Goal: Information Seeking & Learning: Find specific page/section

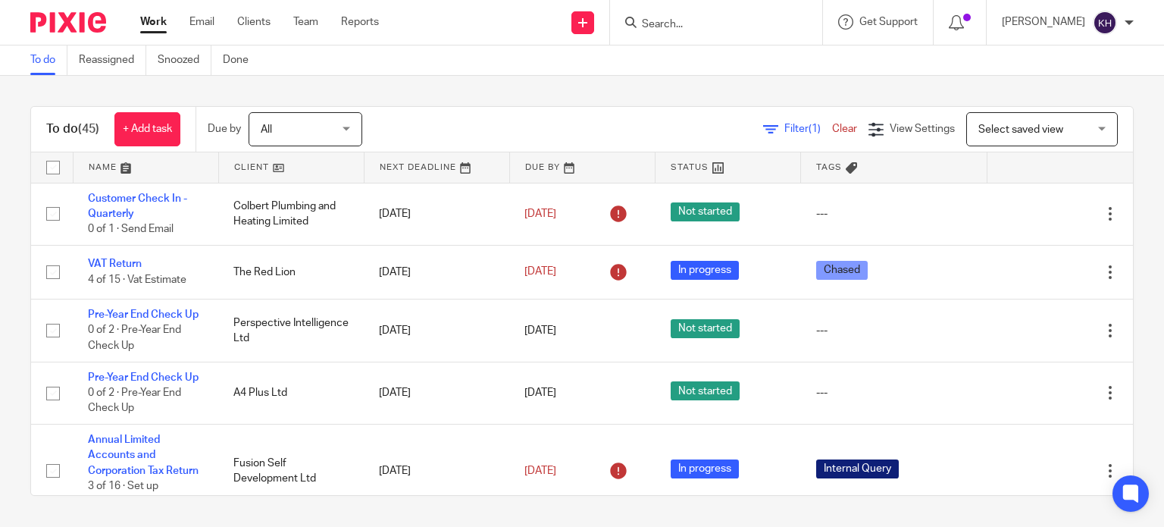
click at [777, 25] on input "Search" at bounding box center [708, 25] width 136 height 14
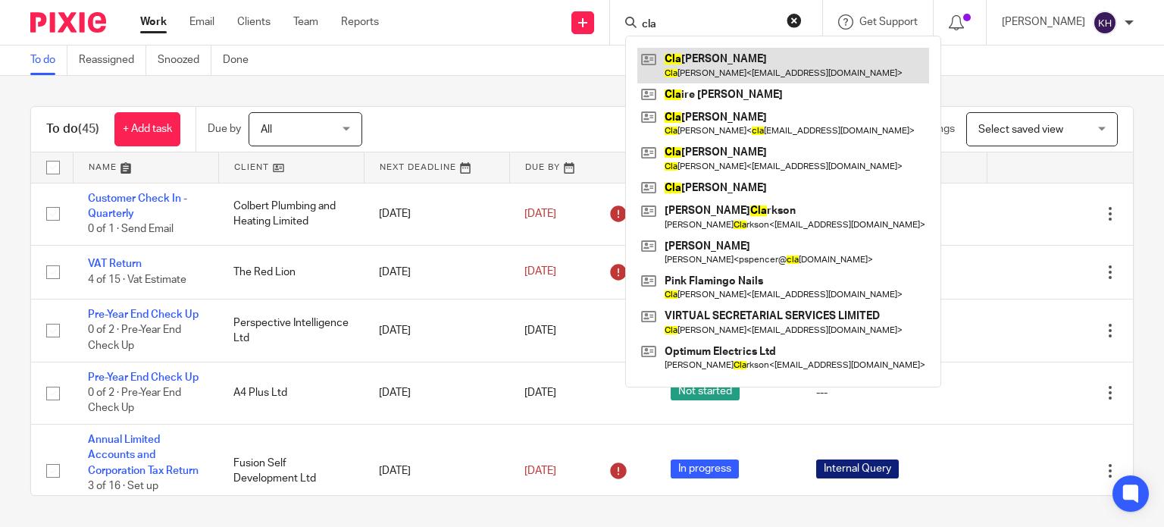
type input "cla"
click at [797, 57] on link at bounding box center [783, 65] width 292 height 35
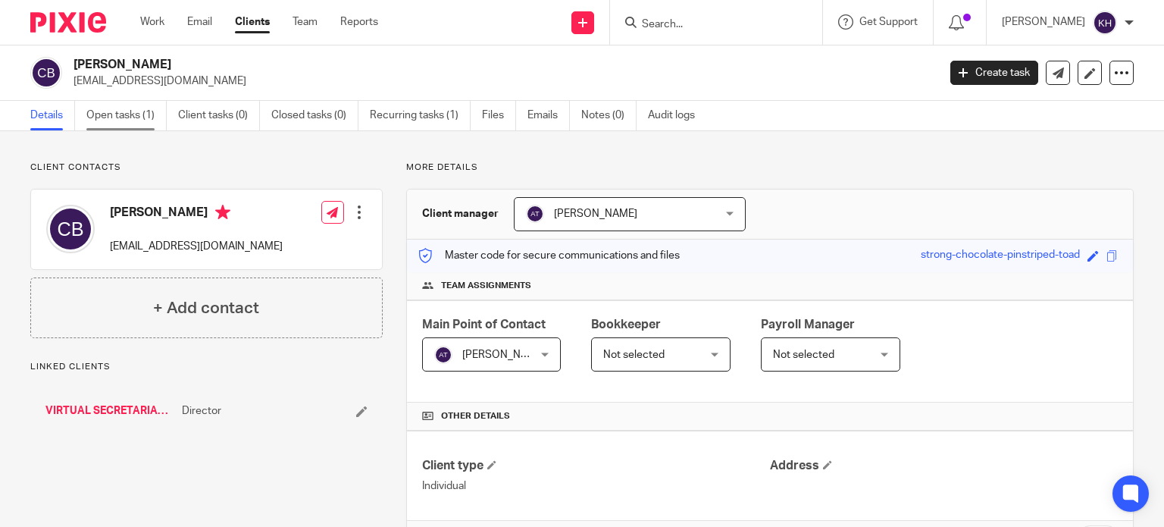
click at [126, 108] on link "Open tasks (1)" at bounding box center [126, 116] width 80 height 30
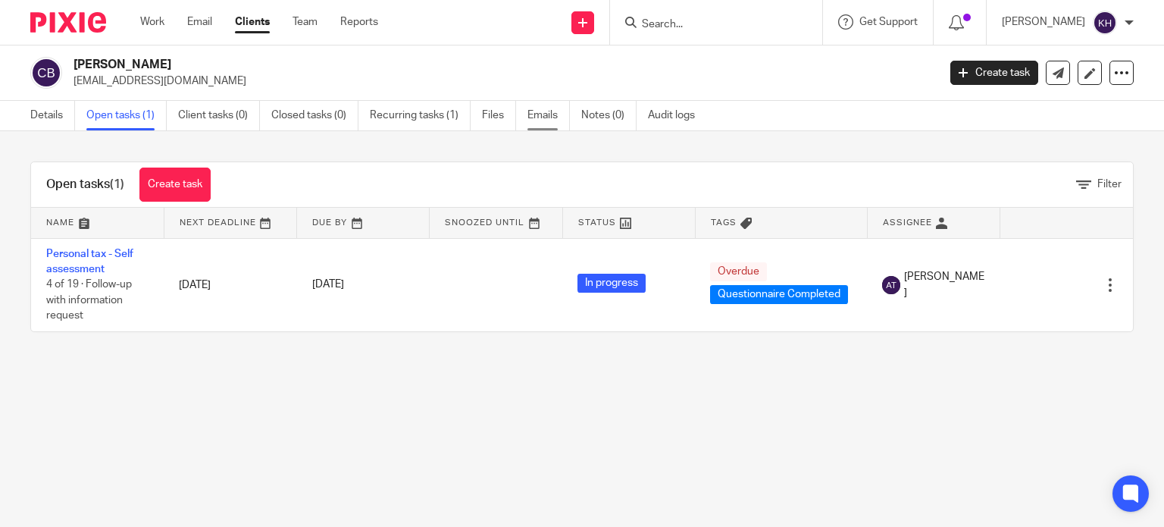
click at [568, 114] on link "Emails" at bounding box center [548, 116] width 42 height 30
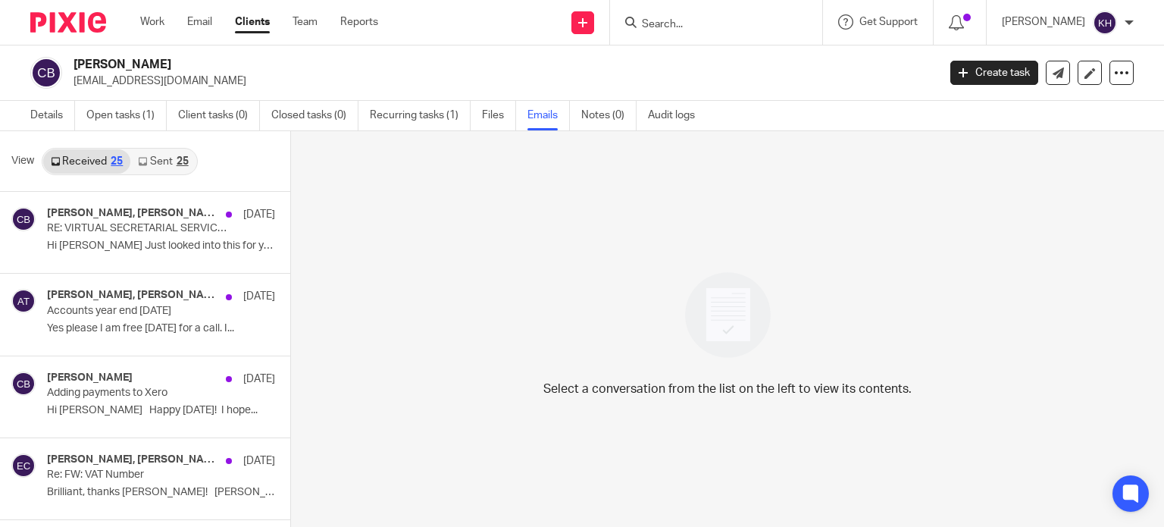
click at [158, 160] on link "Sent 25" at bounding box center [162, 161] width 65 height 24
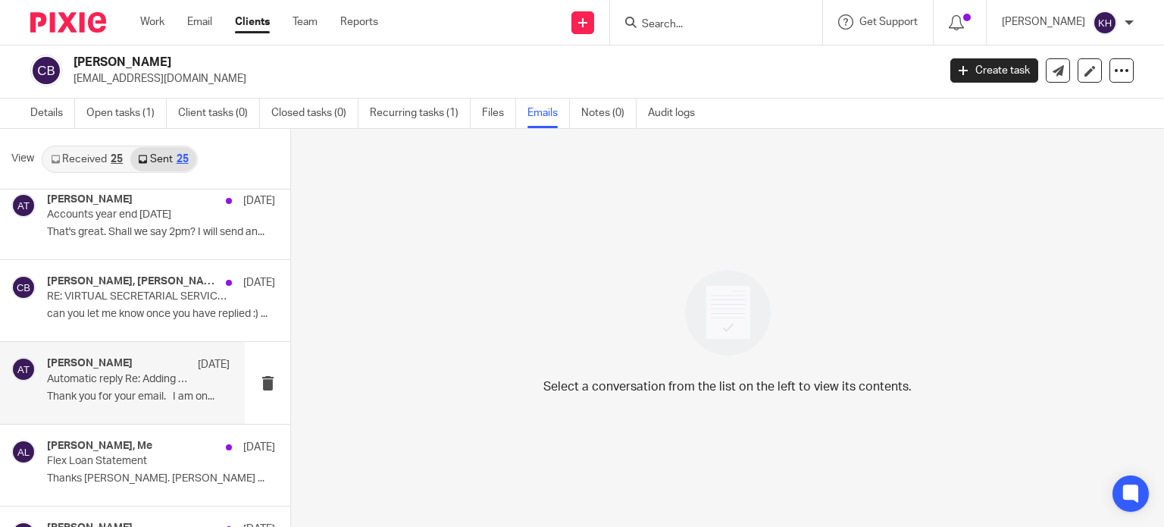
scroll to position [152, 0]
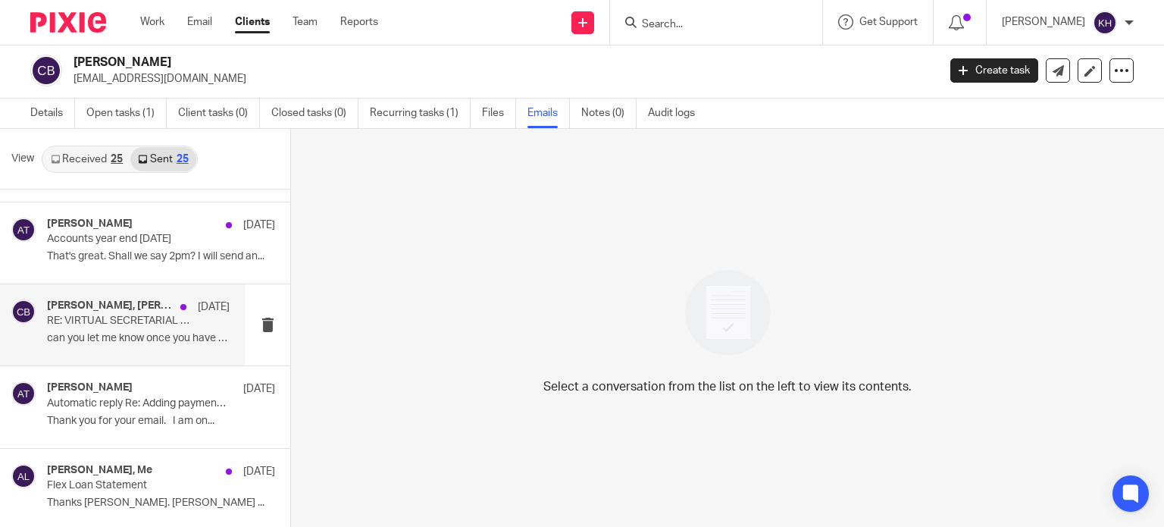
click at [108, 319] on p "RE: VIRTUAL SECRETARIAL SERVICES LIMITED - P30 Employer's Payslip - Month 4 (En…" at bounding box center [120, 321] width 146 height 13
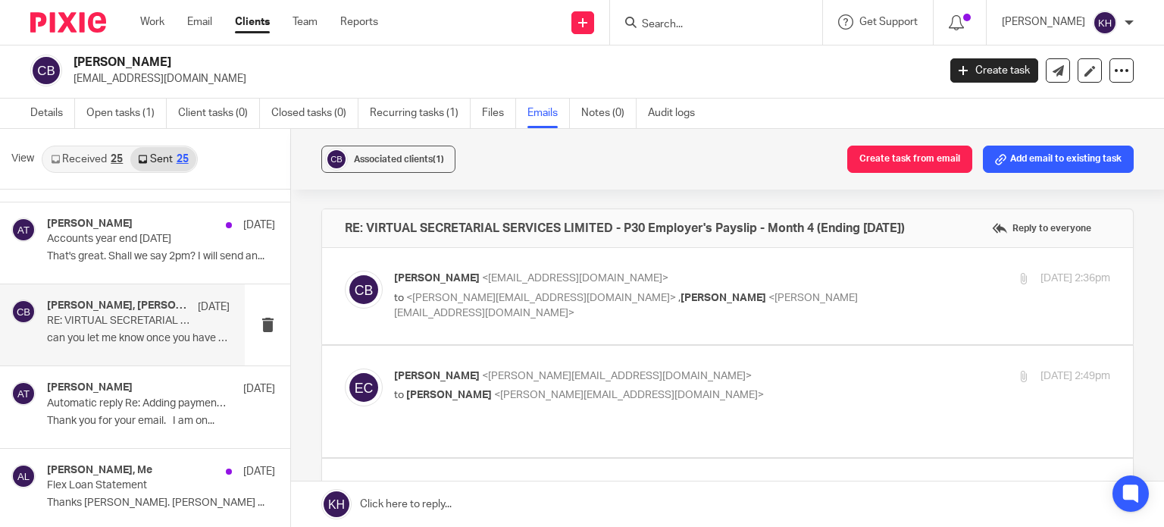
scroll to position [0, 0]
click at [118, 255] on p "That's great. Shall we say 2pm? I will send an..." at bounding box center [138, 256] width 183 height 13
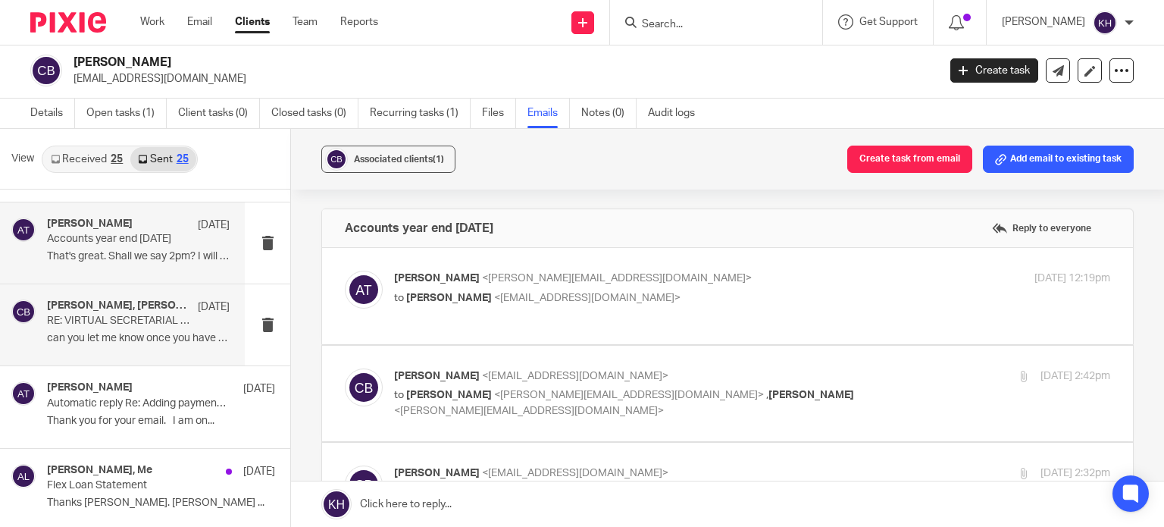
click at [130, 315] on p "RE: VIRTUAL SECRETARIAL SERVICES LIMITED - P30 Employer's Payslip - Month 4 (En…" at bounding box center [120, 321] width 146 height 13
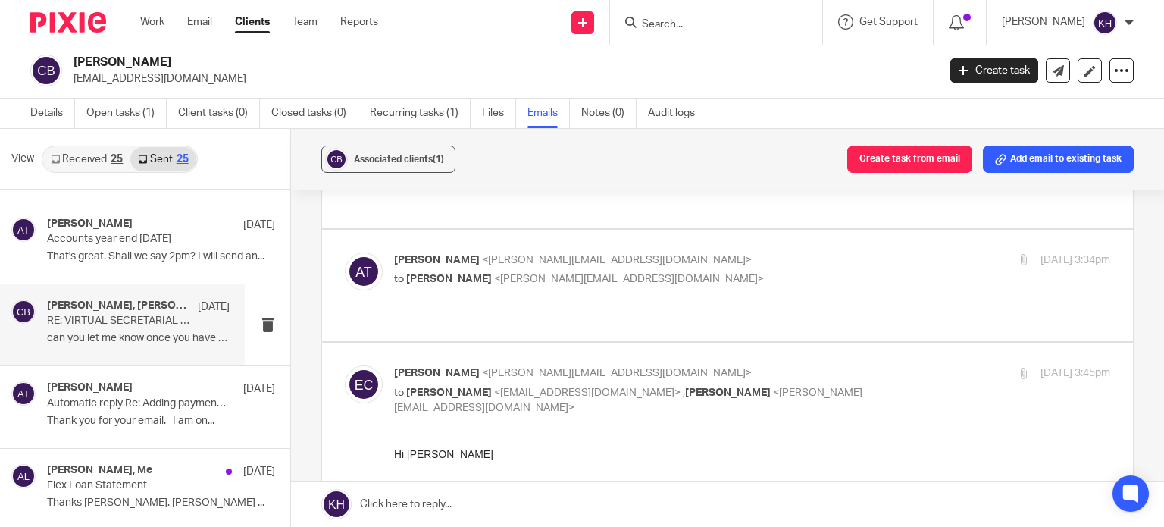
scroll to position [455, 0]
click at [548, 272] on p "to Emma Coleman <emma@infinity-accounting.co.uk>" at bounding box center [632, 280] width 477 height 16
checkbox input "true"
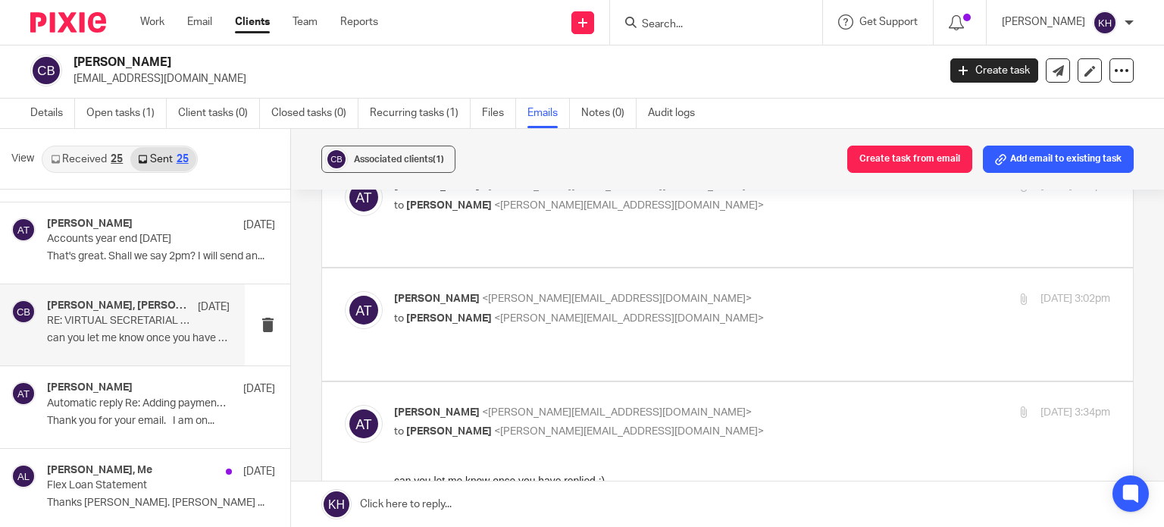
scroll to position [227, 0]
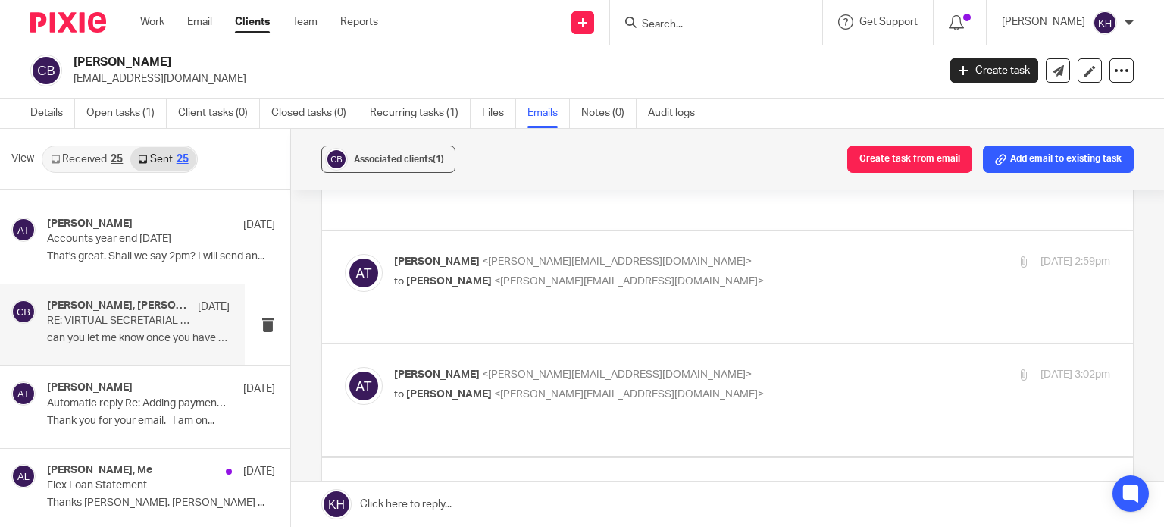
click at [621, 369] on span "<aimee@infinity-accounting.co.uk>" at bounding box center [617, 374] width 270 height 11
checkbox input "true"
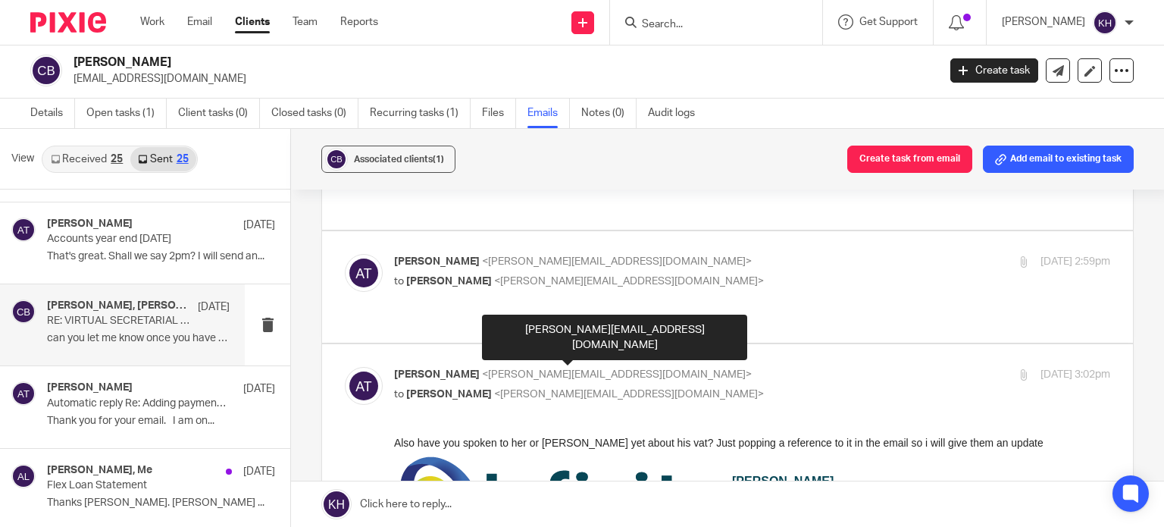
scroll to position [152, 0]
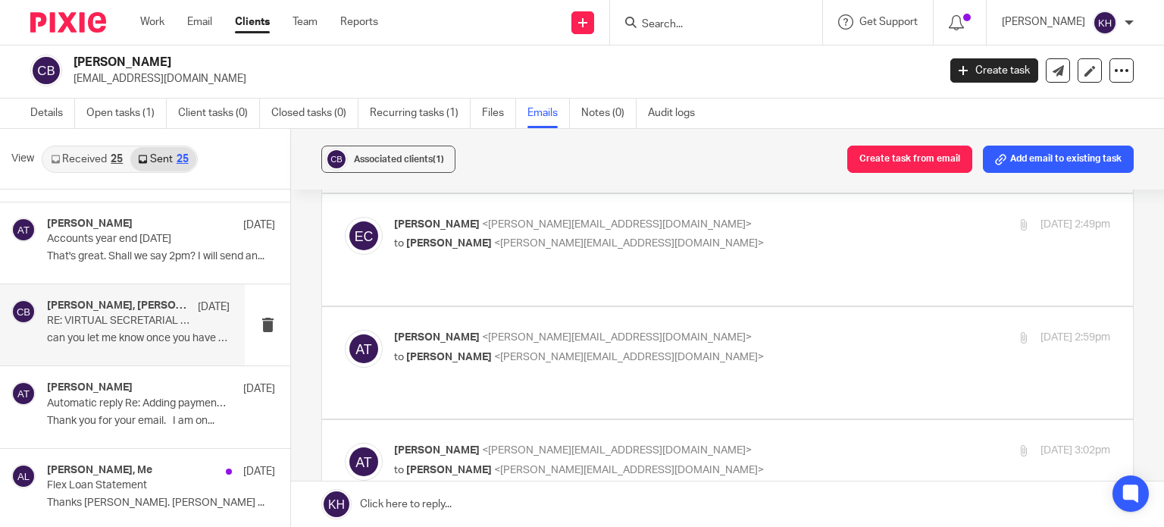
click at [612, 352] on span "<emma@infinity-accounting.co.uk>" at bounding box center [629, 357] width 270 height 11
checkbox input "true"
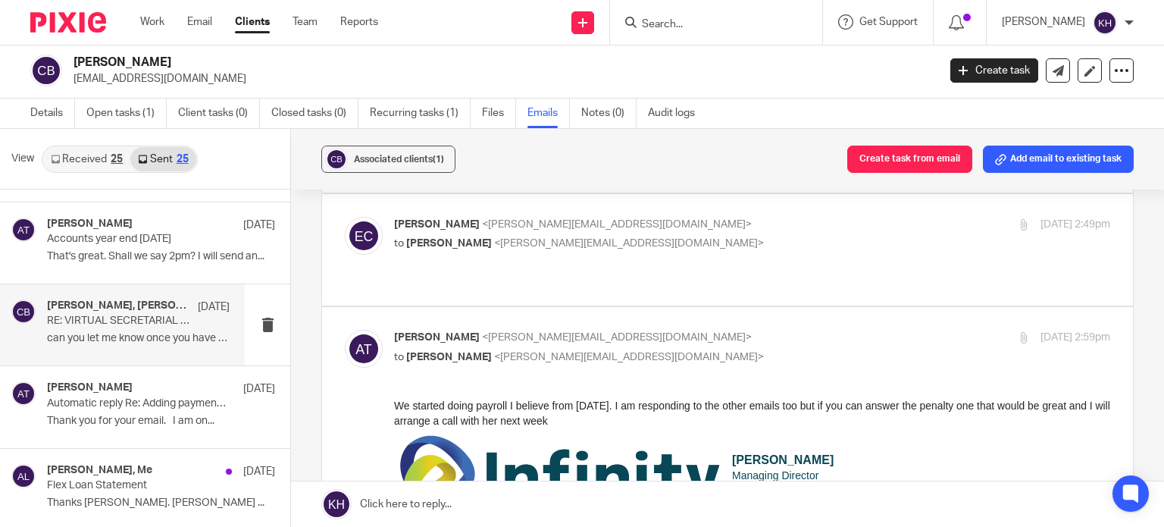
scroll to position [0, 0]
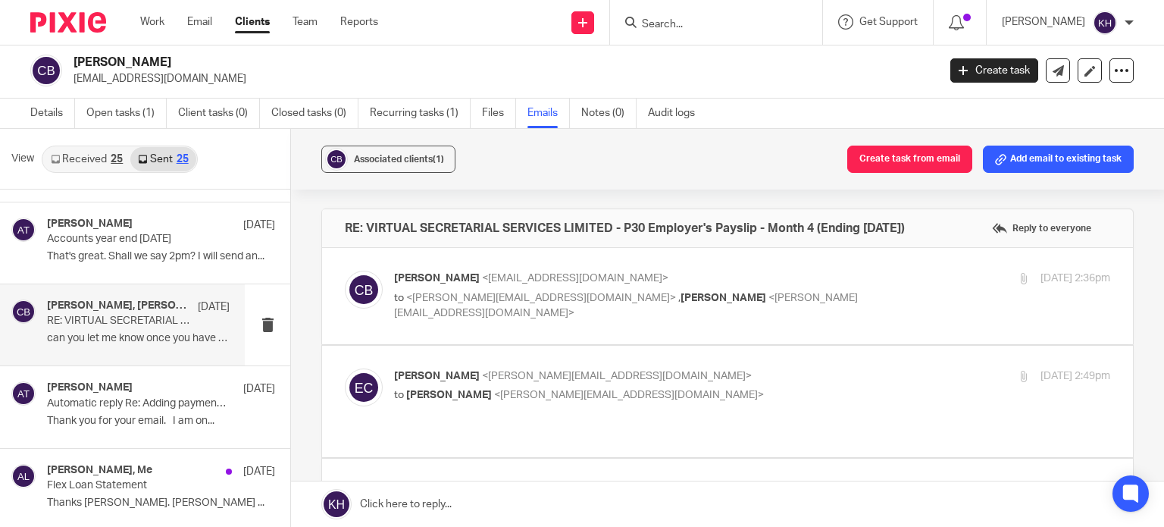
click at [681, 373] on p "Emma Coleman <emma@infinity-accounting.co.uk>" at bounding box center [632, 376] width 477 height 16
checkbox input "true"
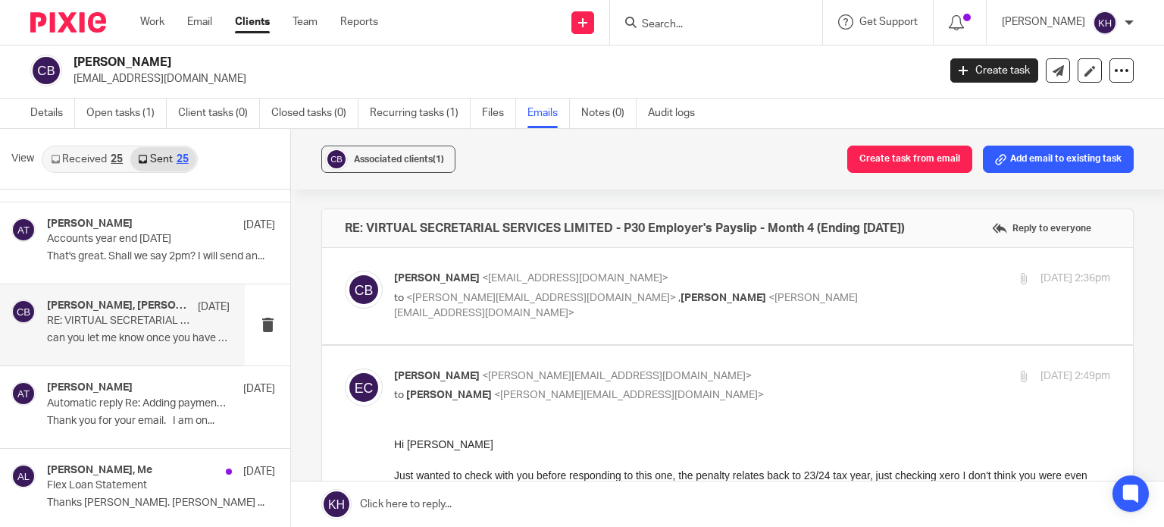
click at [681, 296] on span "Aimee Tamburrini" at bounding box center [724, 298] width 86 height 11
checkbox input "true"
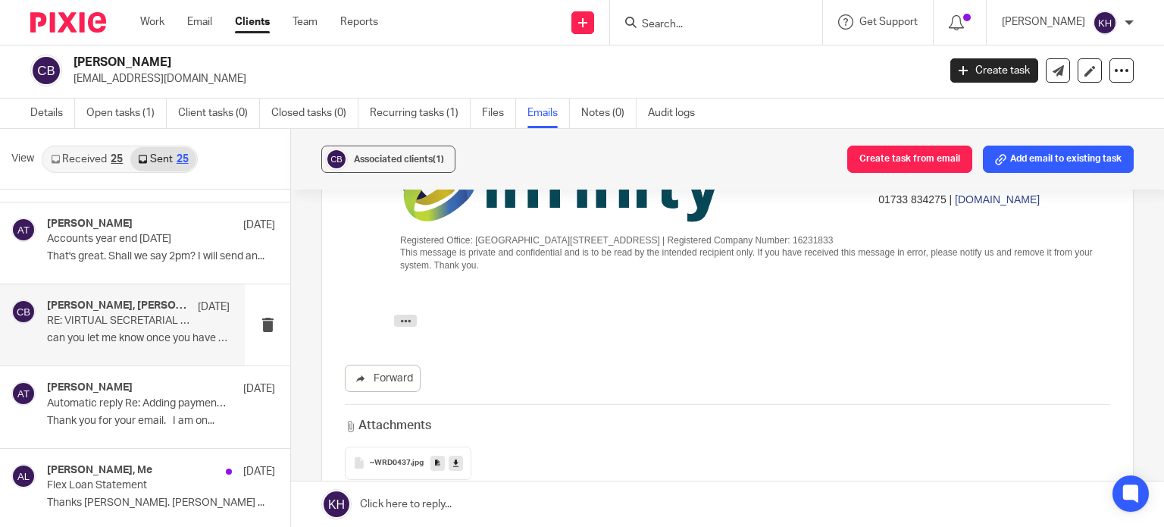
scroll to position [3410, 0]
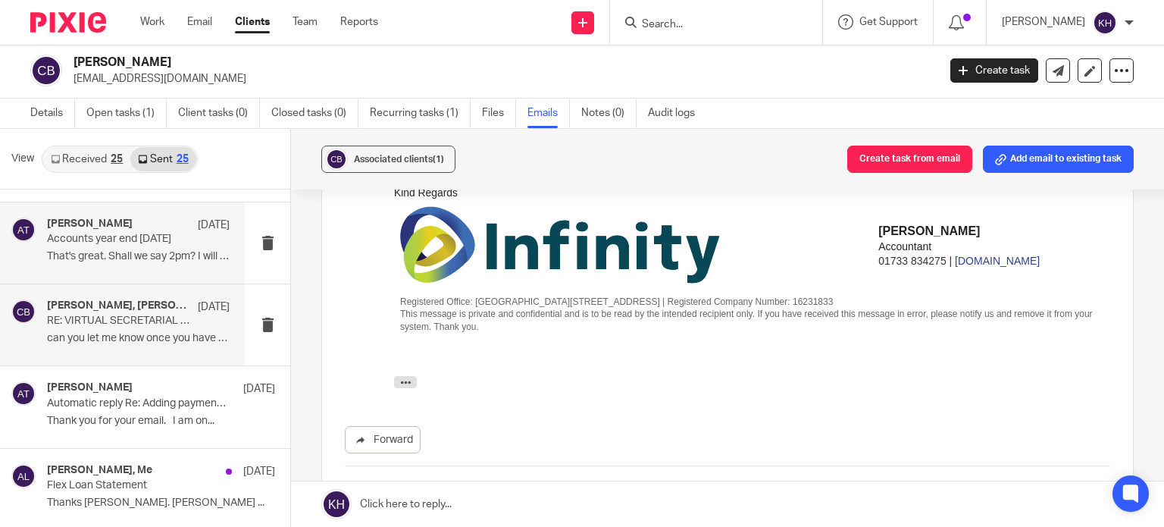
click at [113, 257] on p "That's great. Shall we say 2pm? I will send an..." at bounding box center [138, 256] width 183 height 13
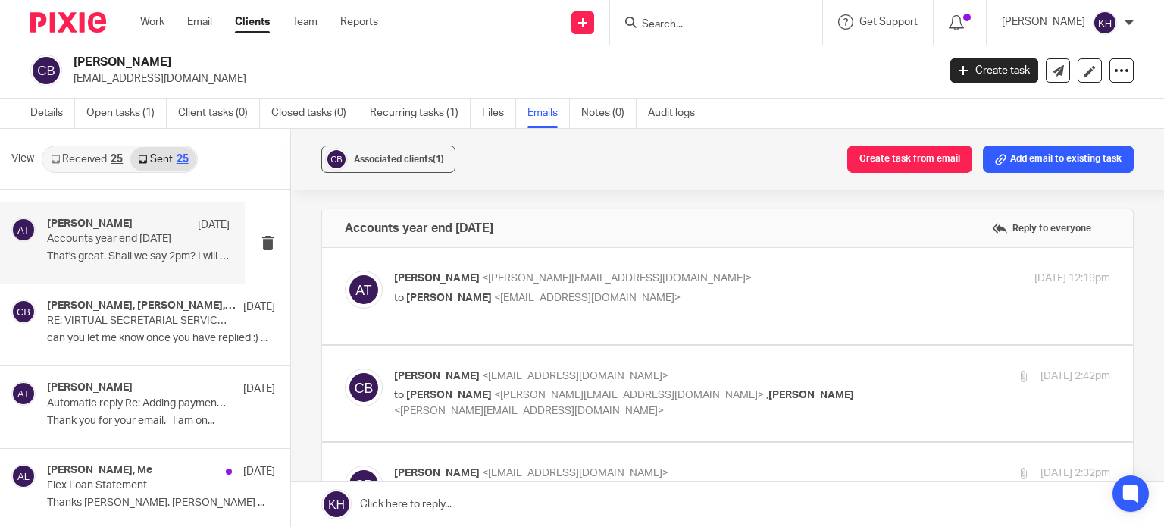
scroll to position [0, 0]
click at [523, 302] on span "<work@vsswork.co.uk>" at bounding box center [587, 298] width 186 height 11
checkbox input "true"
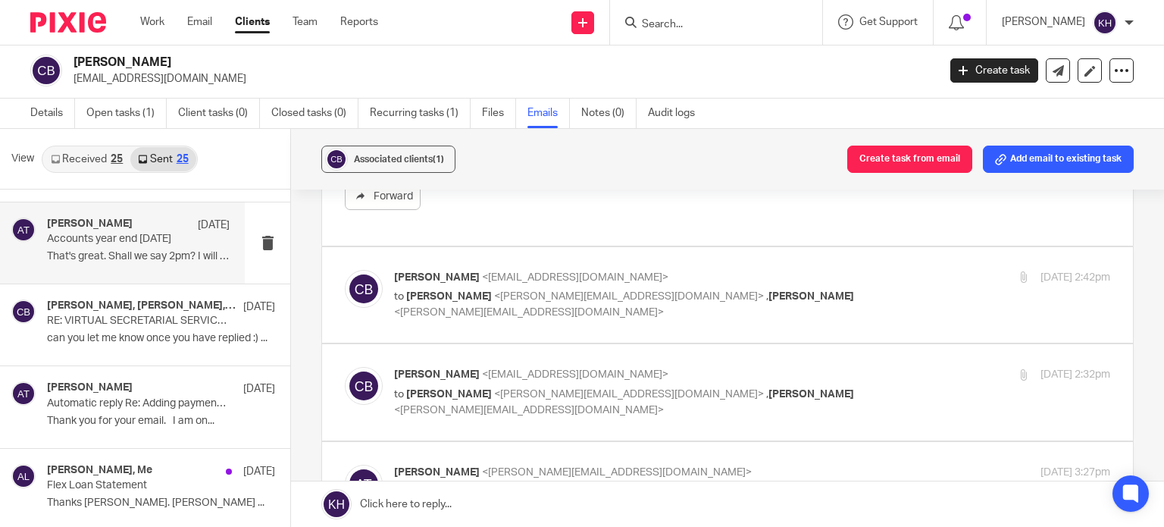
scroll to position [606, 0]
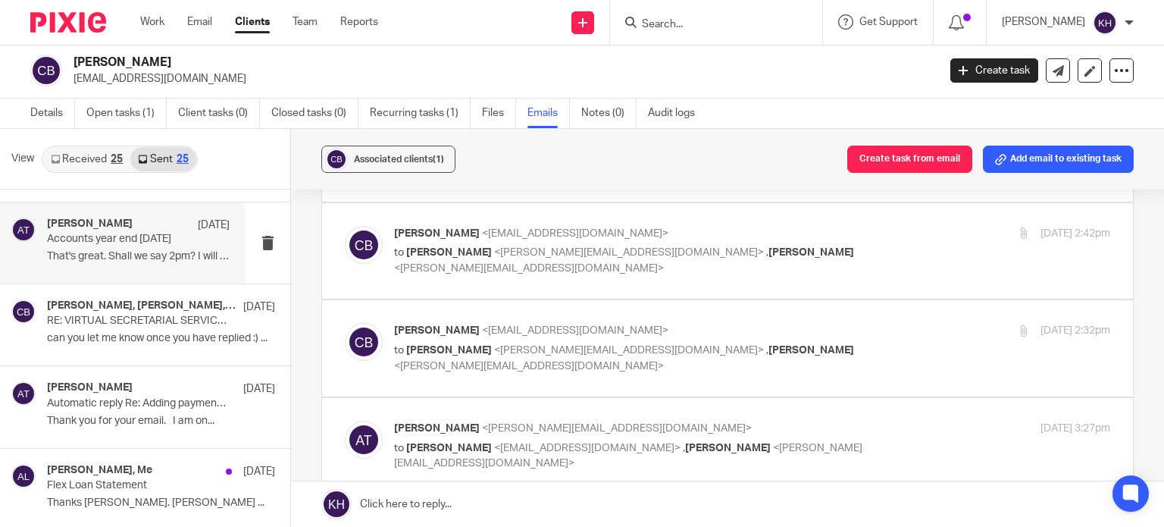
click at [622, 277] on label at bounding box center [727, 251] width 811 height 96
click at [345, 226] on input "checkbox" at bounding box center [344, 225] width 1 height 1
checkbox input "true"
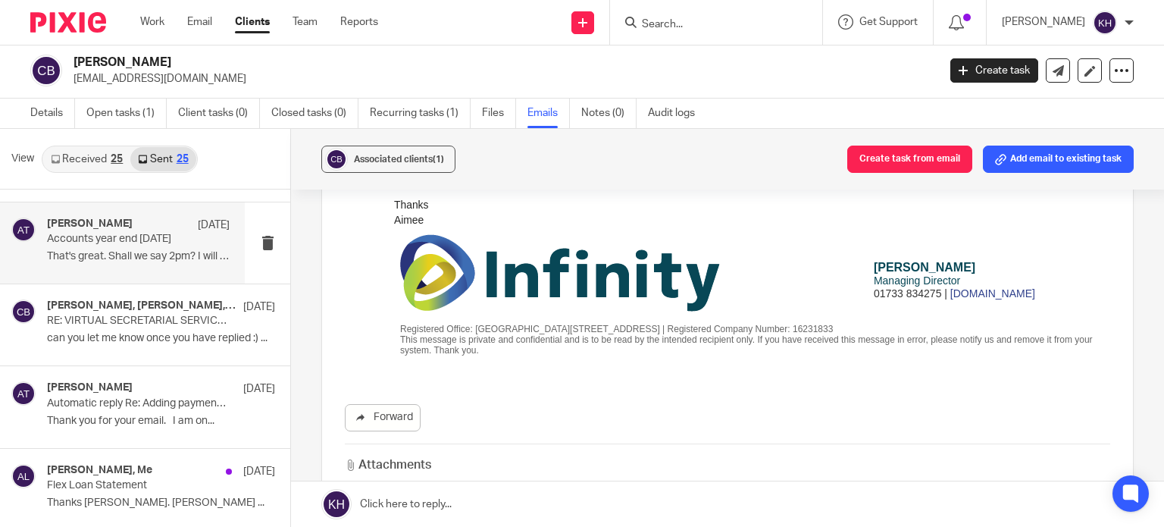
scroll to position [1667, 0]
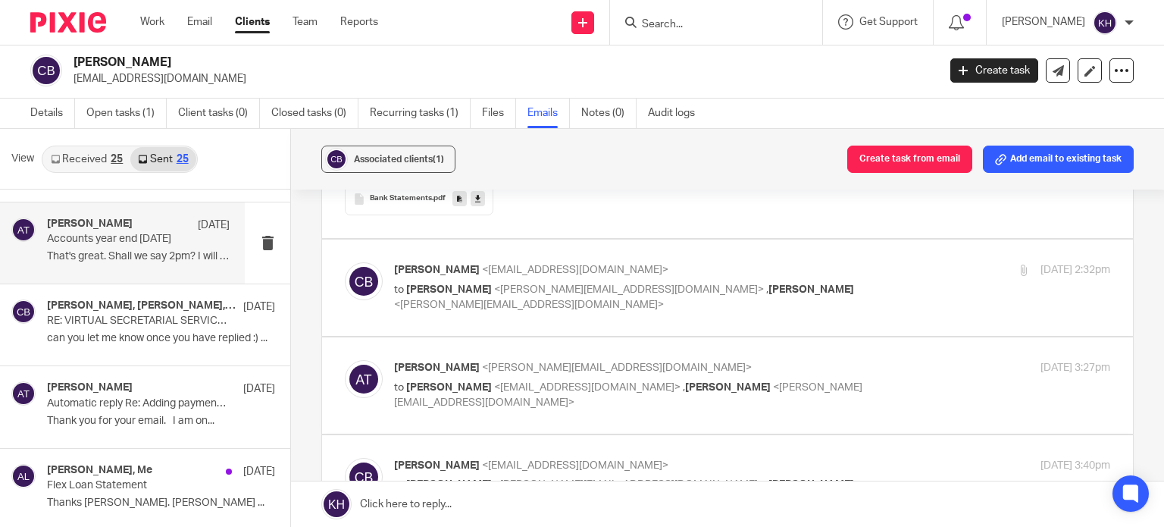
click at [792, 293] on p "to Aimee Tamburrini <aimee@infinity-accounting.co.uk> , Emma Coleman <emma@infi…" at bounding box center [632, 297] width 477 height 31
checkbox input "true"
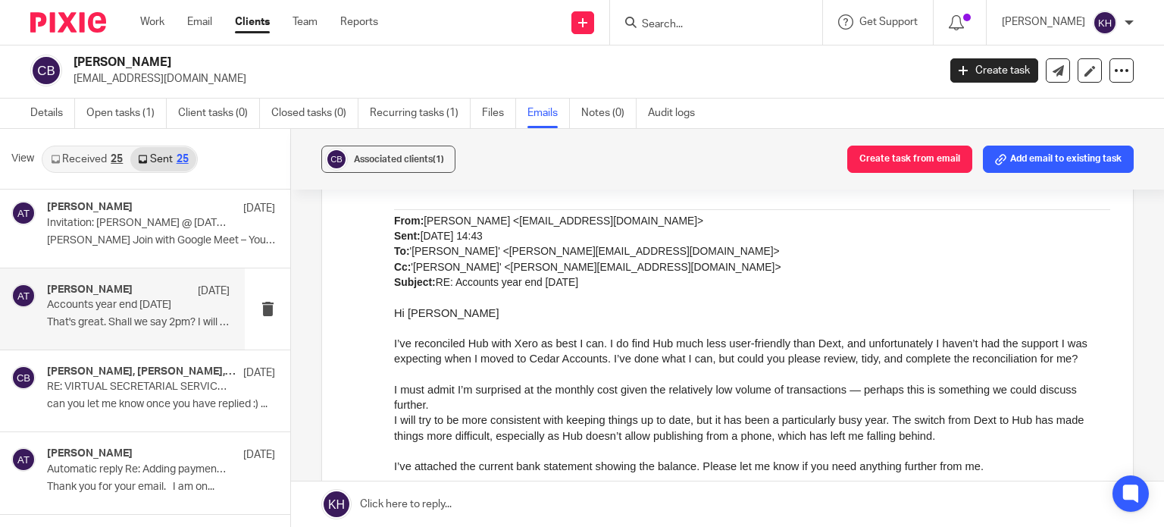
scroll to position [0, 0]
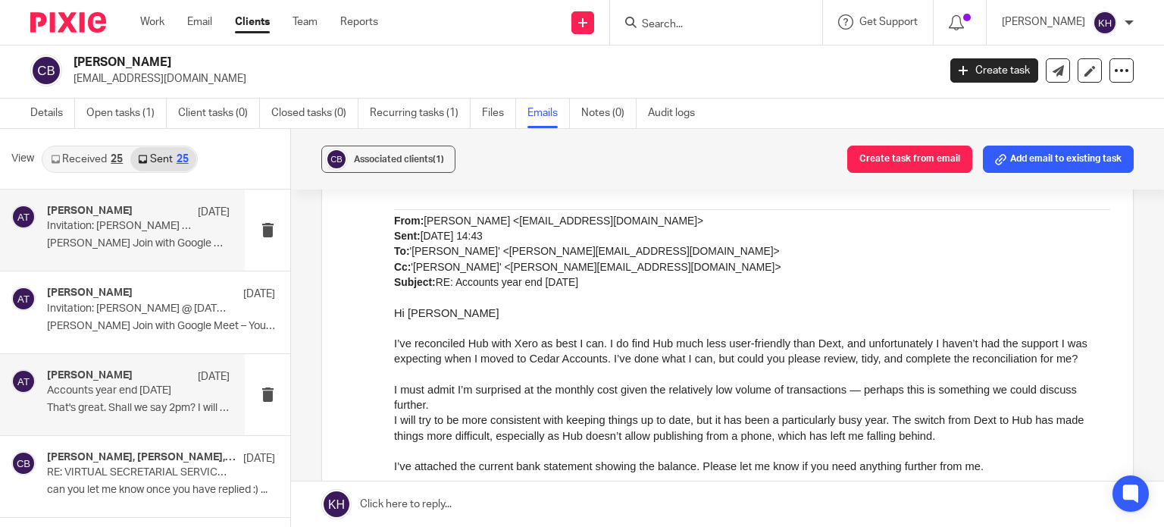
click at [102, 221] on p "Invitation: Claire Booth @ Wed 27 Aug 2025 2pm - 3pm (BST) (work@vsswork.co.uk)" at bounding box center [120, 226] width 146 height 13
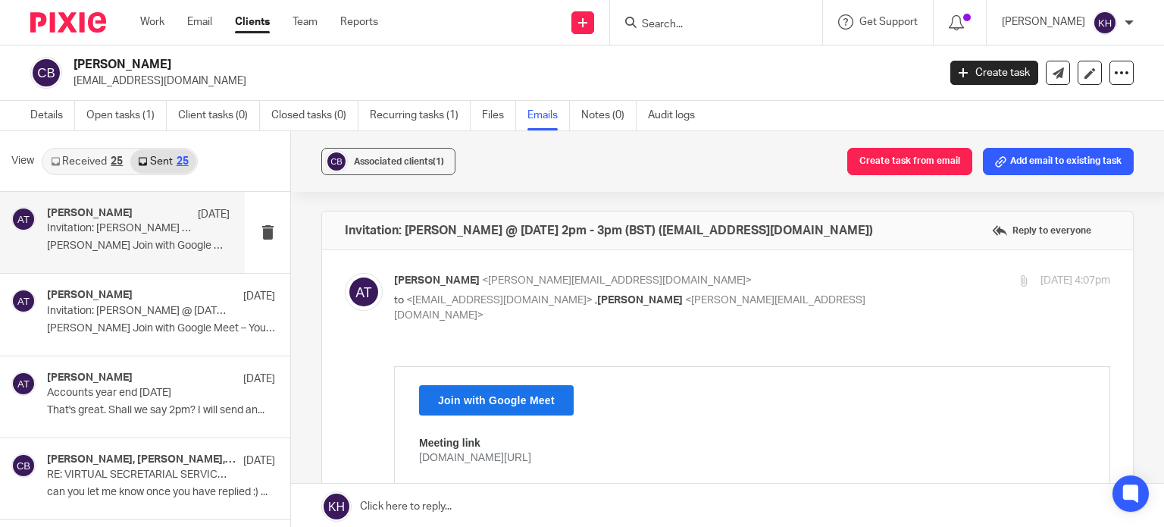
click at [80, 154] on link "Received 25" at bounding box center [86, 161] width 87 height 24
